Goal: Task Accomplishment & Management: Use online tool/utility

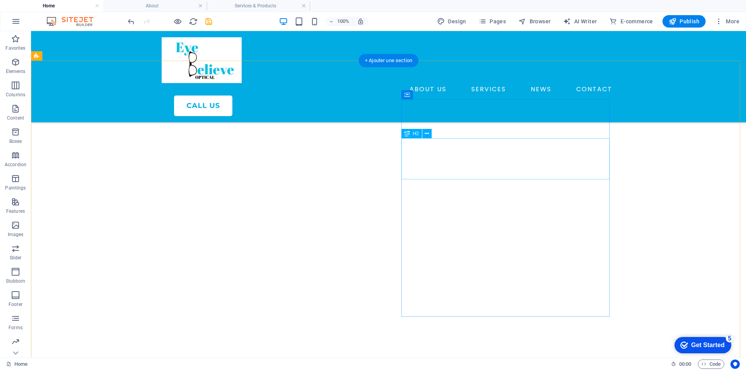
scroll to position [1748, 0]
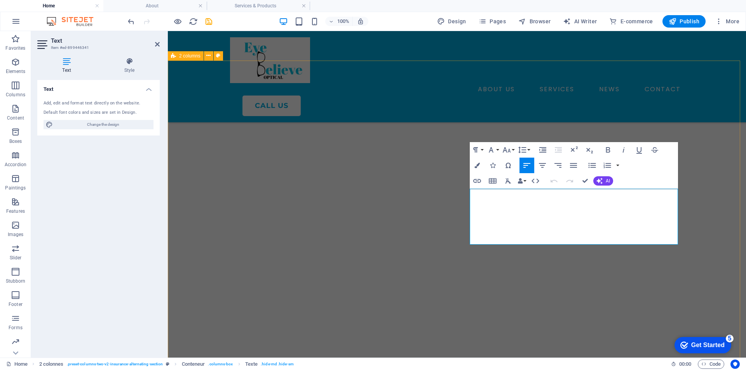
drag, startPoint x: 584, startPoint y: 240, endPoint x: 450, endPoint y: 193, distance: 142.4
copy div "Comprehensive eye exams help maintain healthy vision and detect early signs of …"
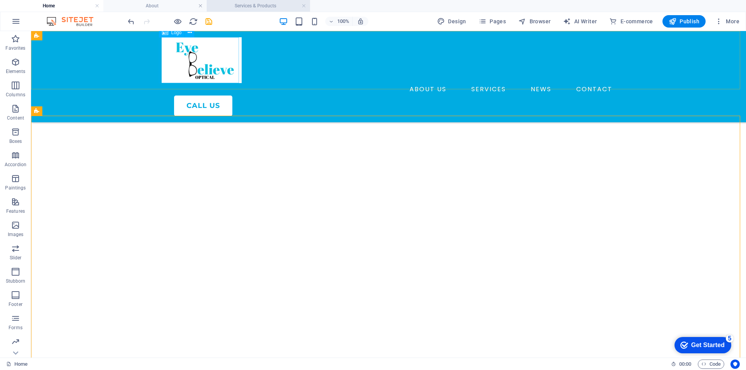
scroll to position [1632, 0]
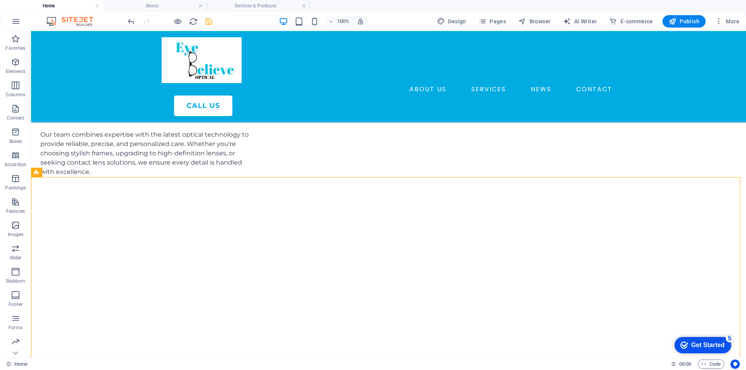
click at [206, 26] on icon "save" at bounding box center [208, 21] width 9 height 9
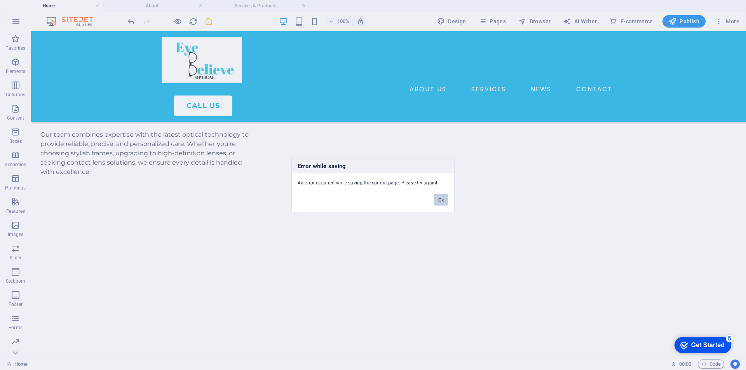
click at [439, 204] on button "Ok" at bounding box center [441, 200] width 15 height 12
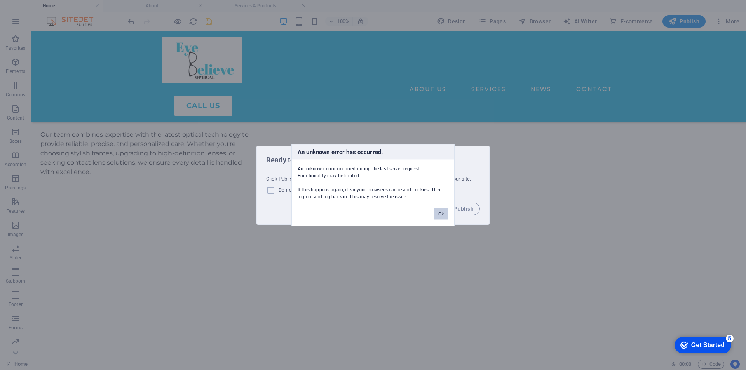
click at [439, 213] on font "Ok" at bounding box center [440, 213] width 5 height 5
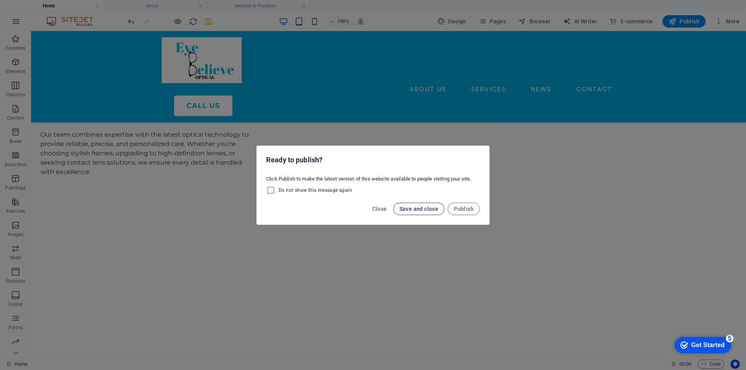
click at [426, 212] on button "Save and close" at bounding box center [419, 209] width 52 height 12
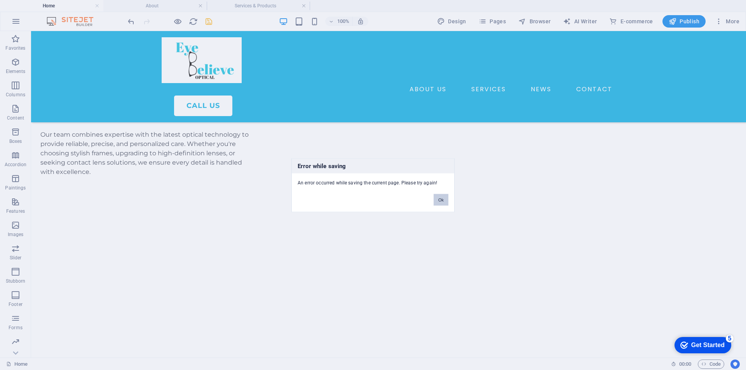
click at [443, 203] on button "Ok" at bounding box center [441, 200] width 15 height 12
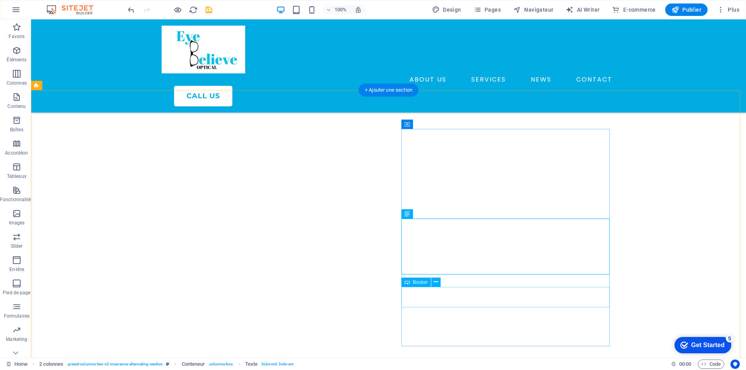
scroll to position [1799, 0]
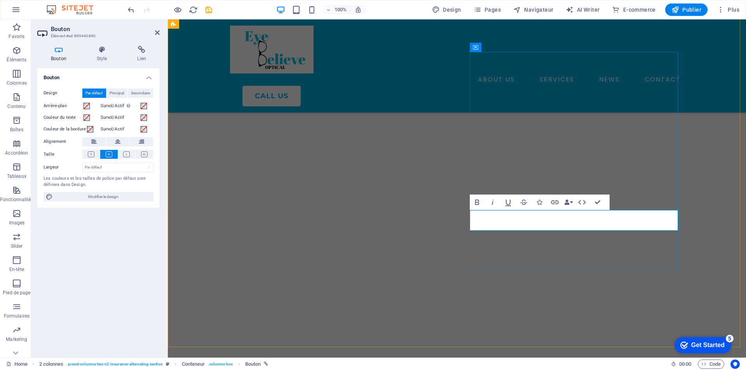
click at [578, 206] on icon "button" at bounding box center [581, 202] width 9 height 9
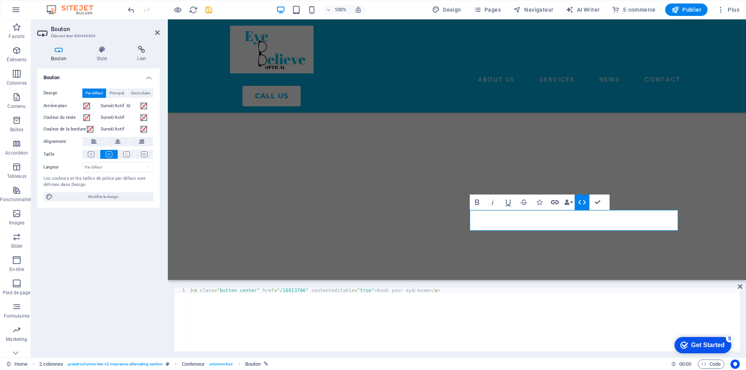
click at [555, 201] on icon "button" at bounding box center [555, 202] width 8 height 4
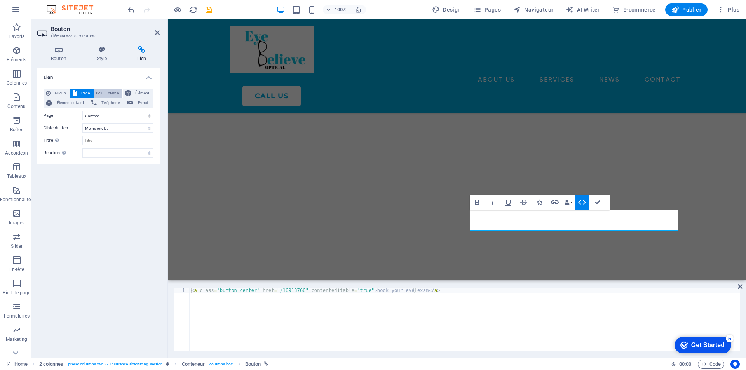
click at [112, 92] on span "Externe" at bounding box center [112, 93] width 16 height 9
click at [135, 92] on span "Élément" at bounding box center [142, 93] width 17 height 9
click at [82, 91] on span "Page" at bounding box center [86, 93] width 12 height 9
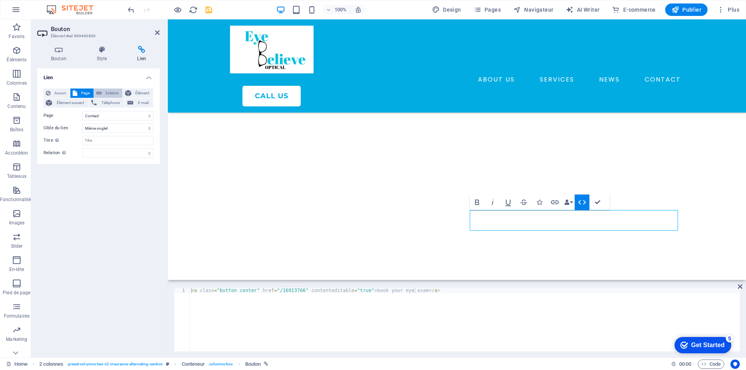
click at [110, 92] on span "Externe" at bounding box center [112, 93] width 16 height 9
click at [127, 92] on icon at bounding box center [128, 93] width 6 height 9
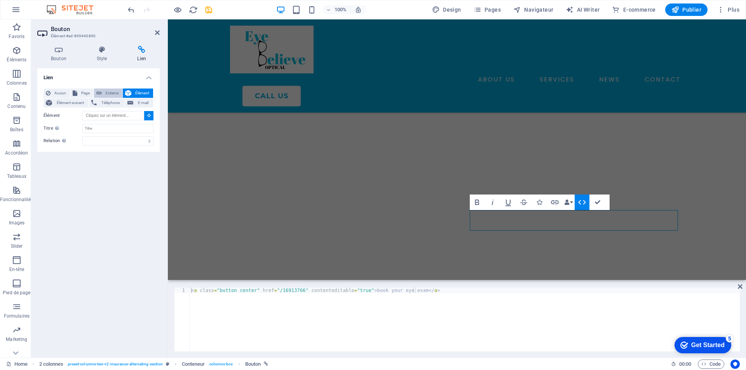
click at [108, 91] on span "Externe" at bounding box center [112, 93] width 16 height 9
select select "blank"
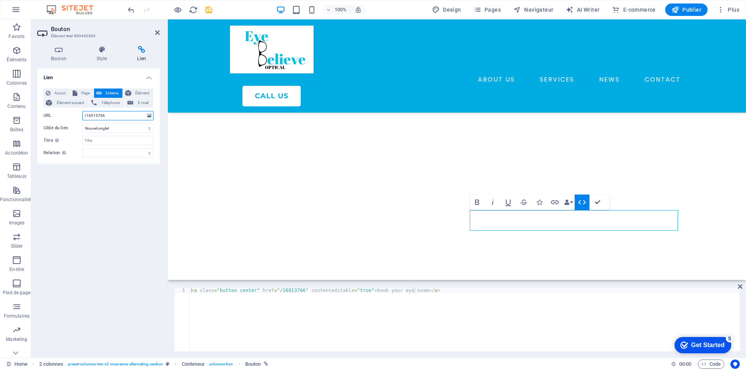
drag, startPoint x: 116, startPoint y: 113, endPoint x: 49, endPoint y: 114, distance: 66.8
click at [49, 114] on div "URL /16913766" at bounding box center [99, 115] width 110 height 9
paste input "[URL][DOMAIN_NAME]"
type input "[URL][DOMAIN_NAME]"
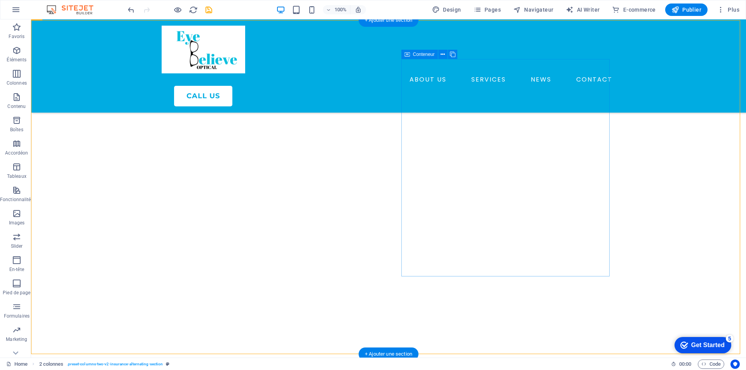
scroll to position [1799, 0]
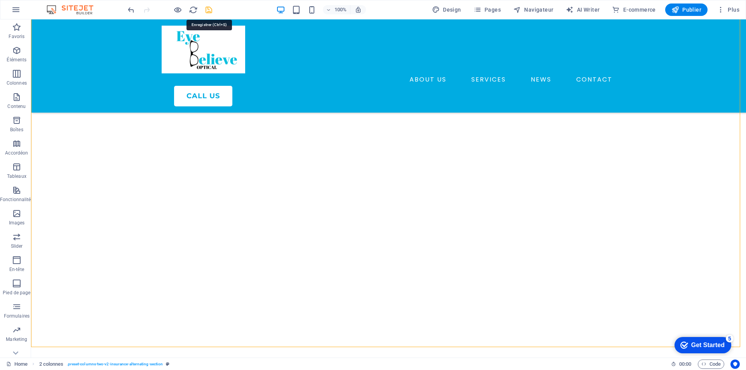
click at [208, 10] on icon "save" at bounding box center [208, 9] width 9 height 9
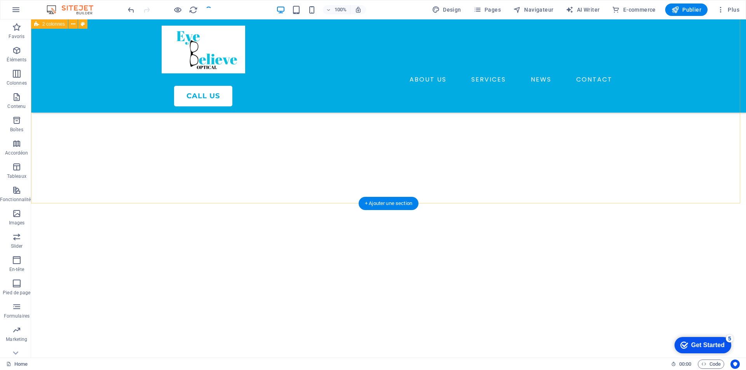
scroll to position [1942, 0]
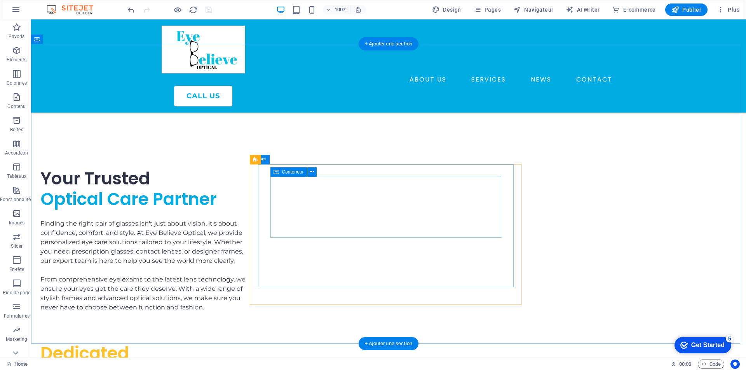
scroll to position [1476, 0]
